Goal: Find specific page/section: Find specific page/section

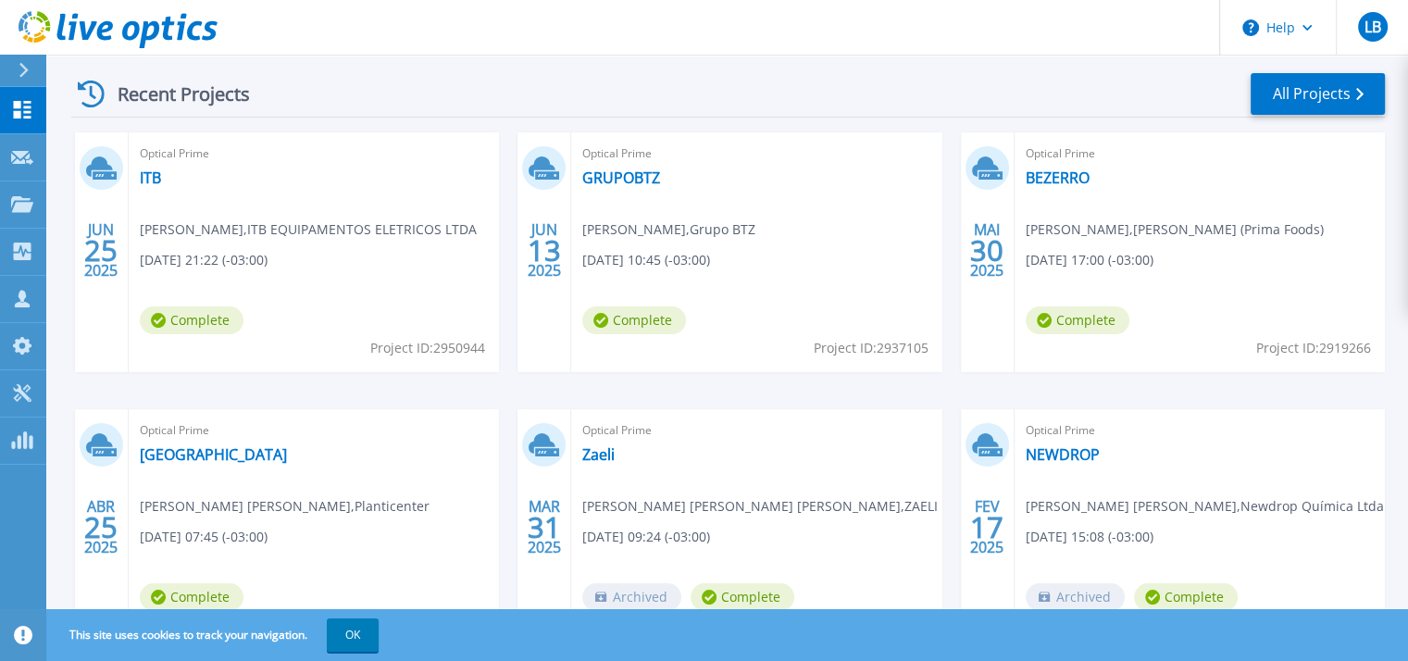
scroll to position [278, 0]
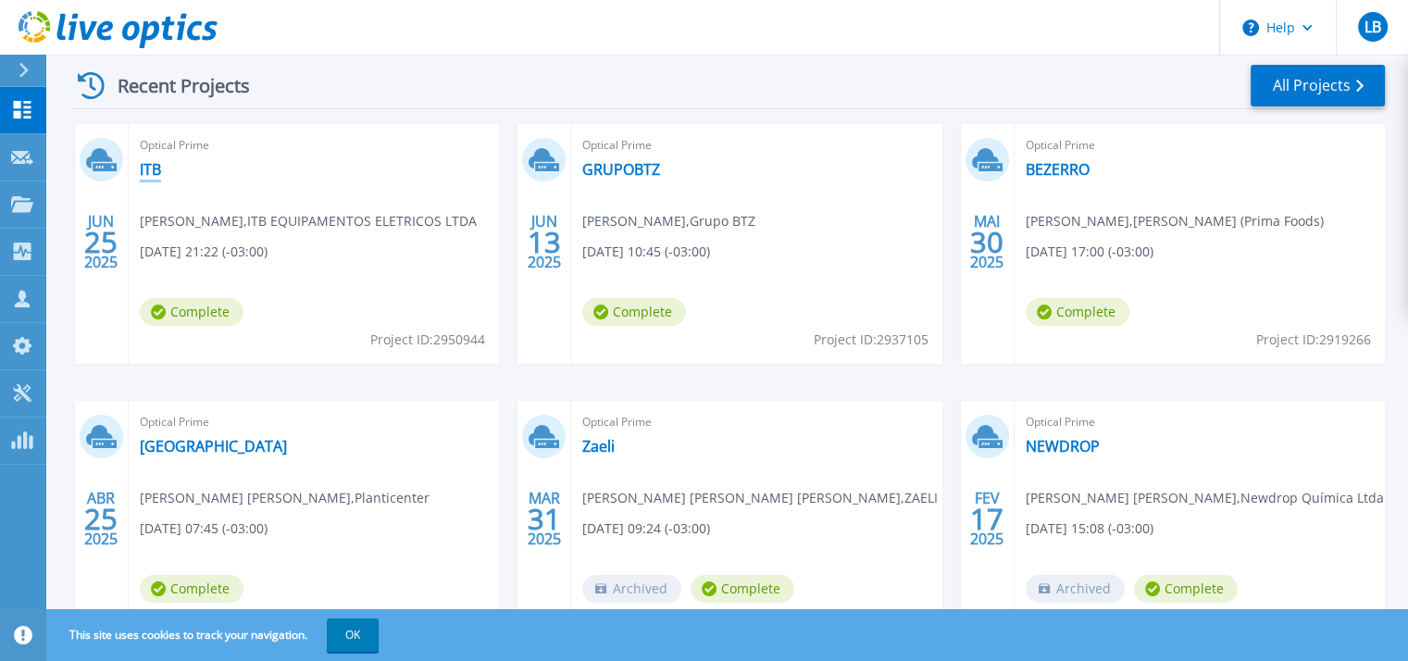
click at [160, 169] on link "ITB" at bounding box center [150, 169] width 21 height 19
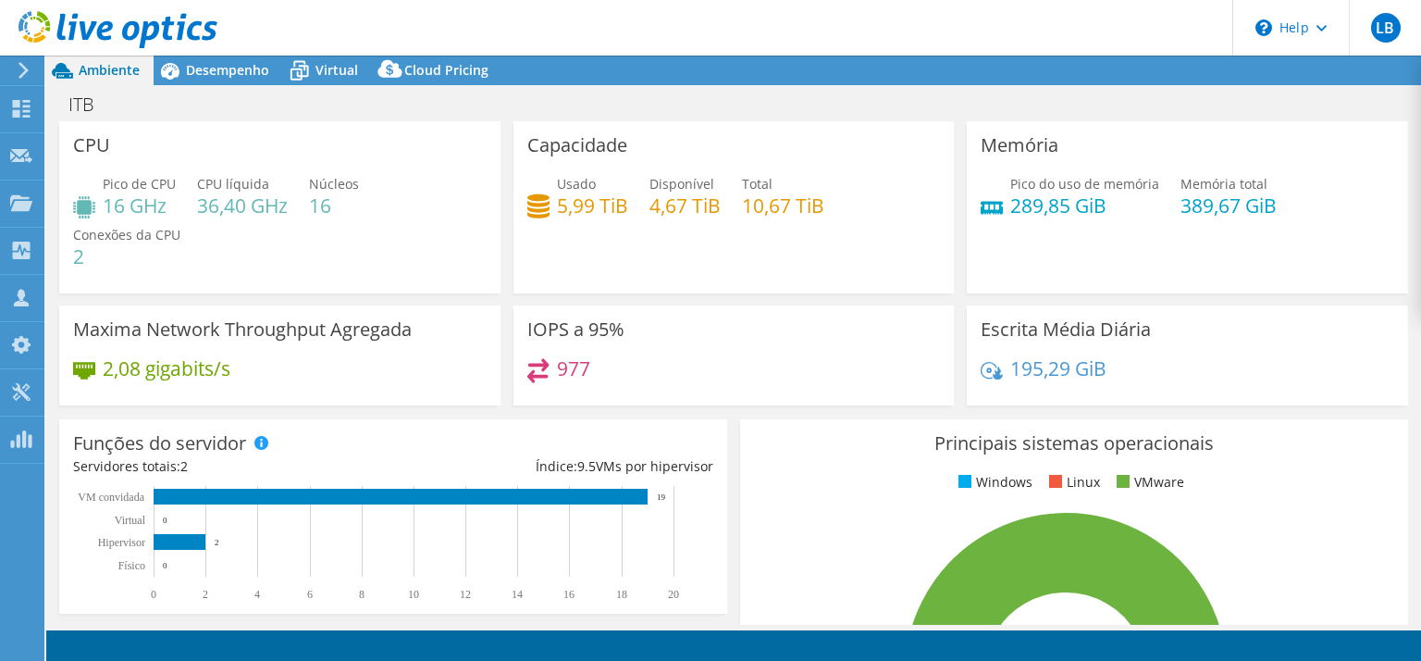
select select "SouthAmerica"
select select "USD"
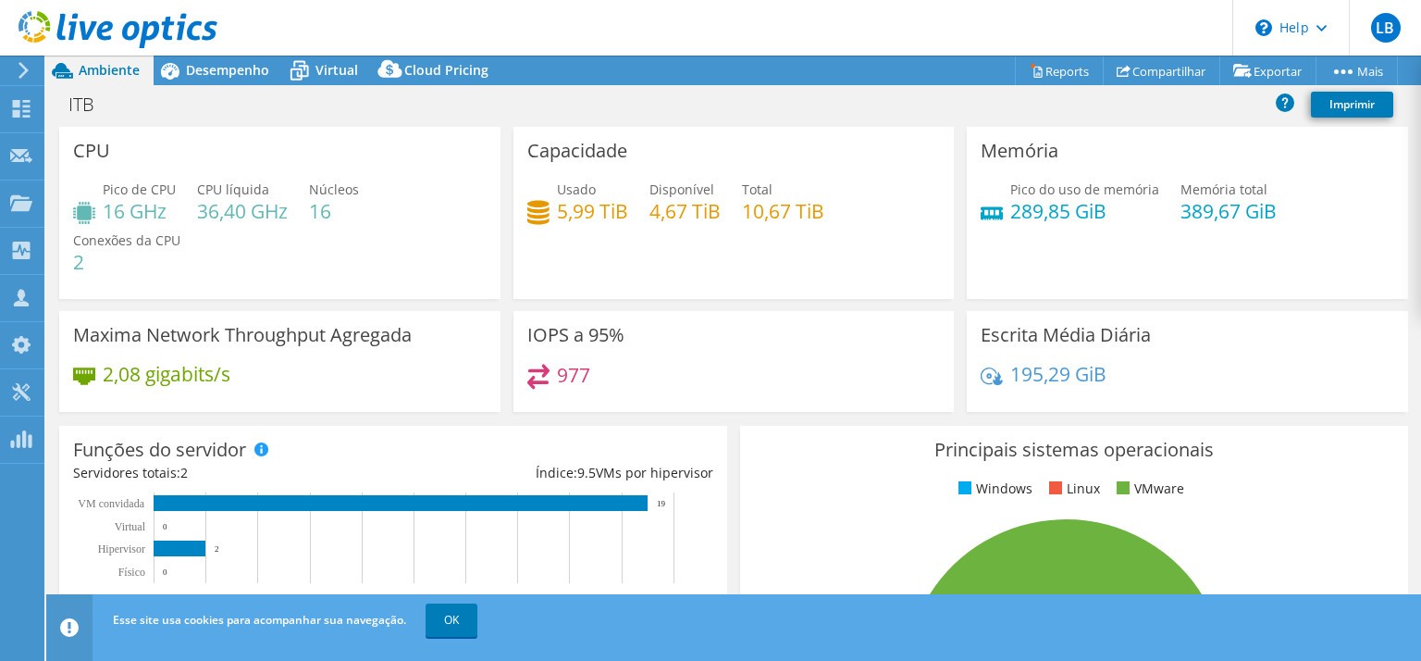
drag, startPoint x: 217, startPoint y: 69, endPoint x: 230, endPoint y: 87, distance: 21.8
click at [217, 71] on span "Desempenho" at bounding box center [227, 70] width 83 height 18
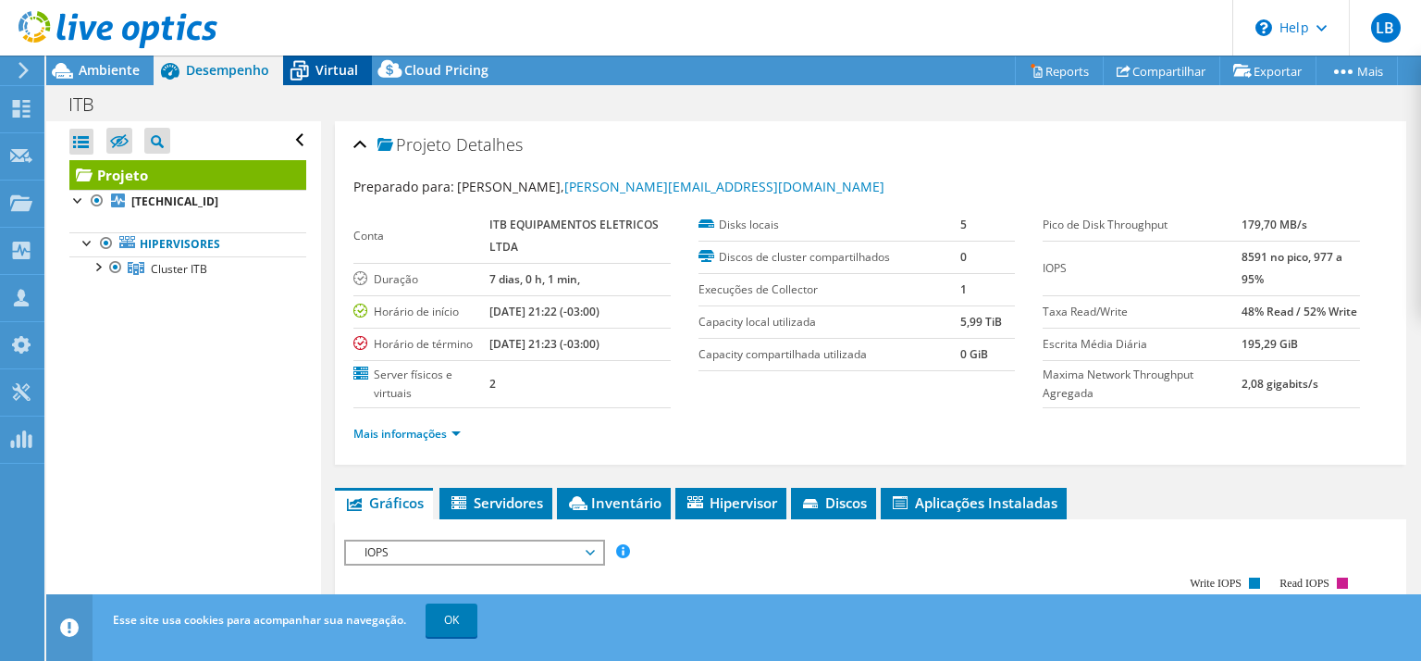
click at [322, 71] on span "Virtual" at bounding box center [337, 70] width 43 height 18
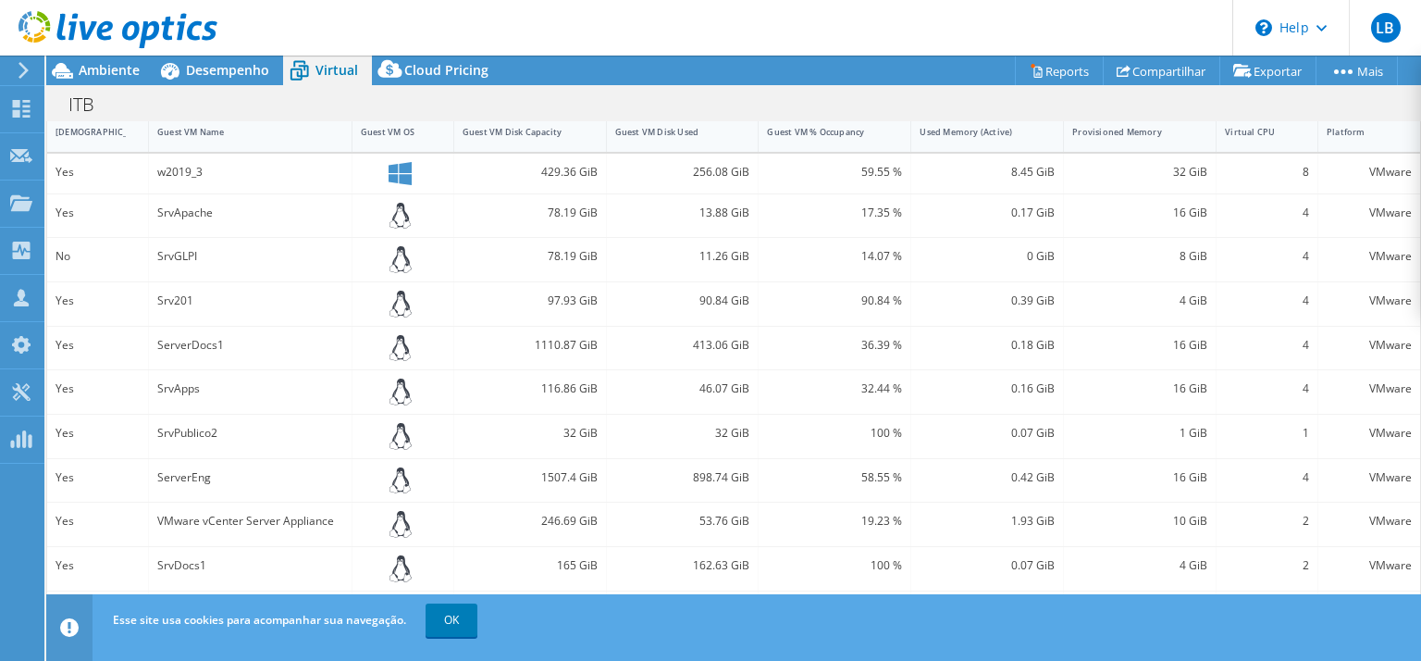
scroll to position [341, 0]
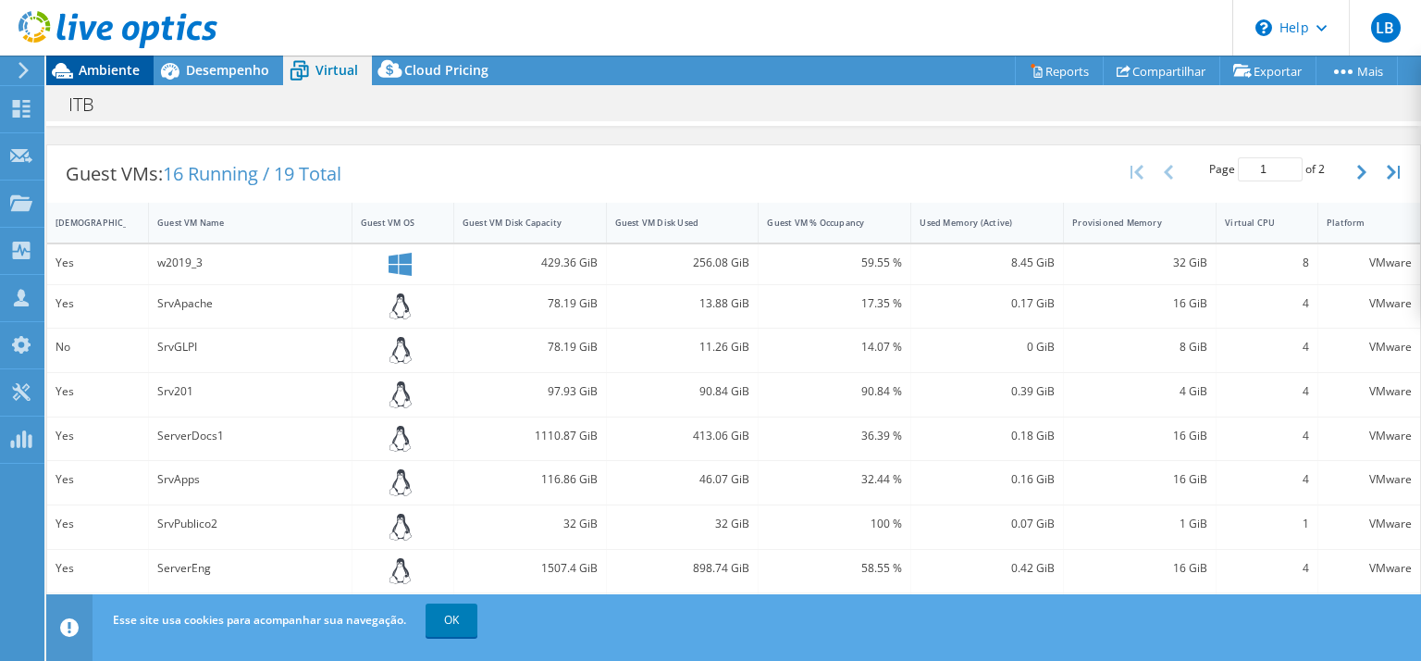
click at [85, 79] on div "Ambiente" at bounding box center [99, 71] width 107 height 30
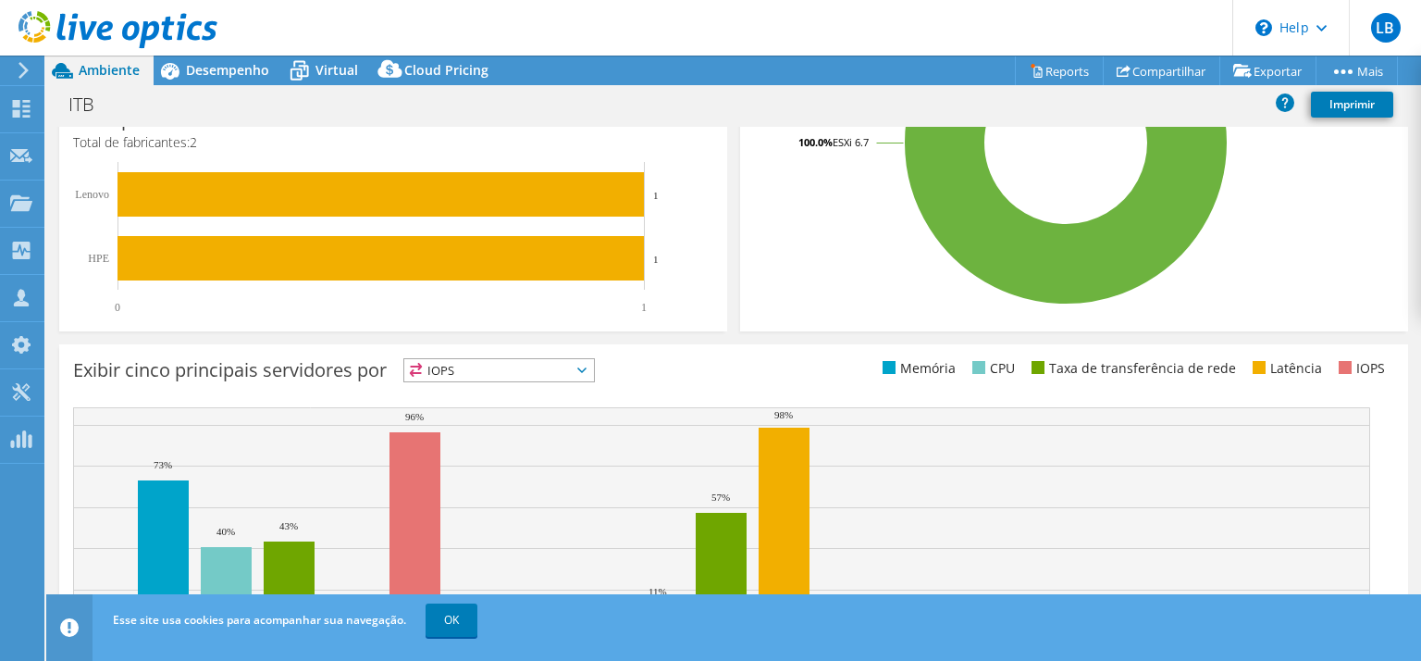
scroll to position [555, 0]
